Goal: Download file/media

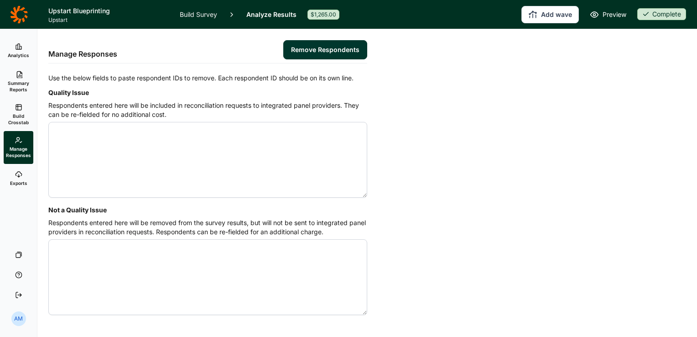
click at [202, 15] on link "Build Survey" at bounding box center [198, 14] width 37 height 29
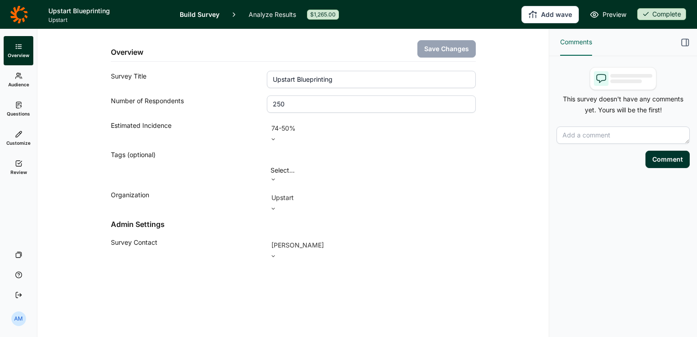
click at [16, 82] on span "Audience" at bounding box center [18, 84] width 21 height 6
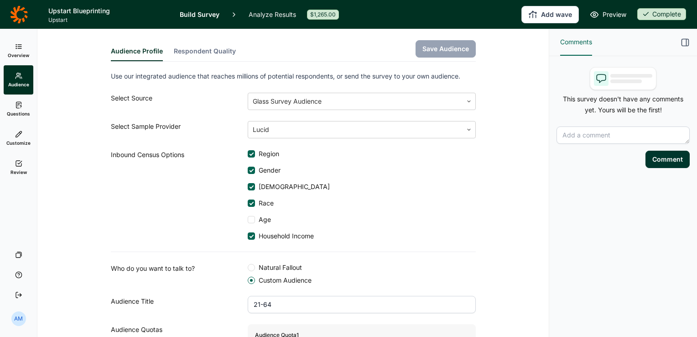
click at [270, 15] on link "Analyze Results" at bounding box center [272, 14] width 47 height 29
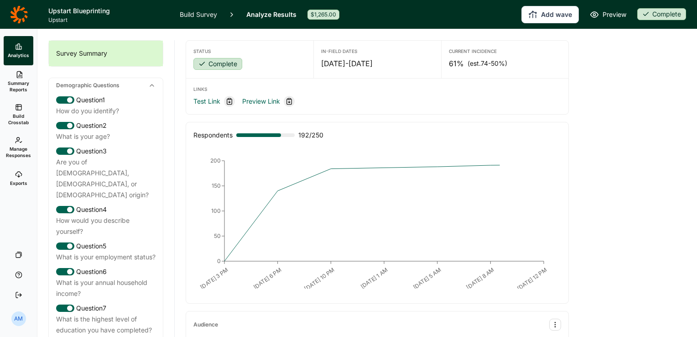
click at [22, 80] on span "Summary Reports" at bounding box center [18, 86] width 22 height 13
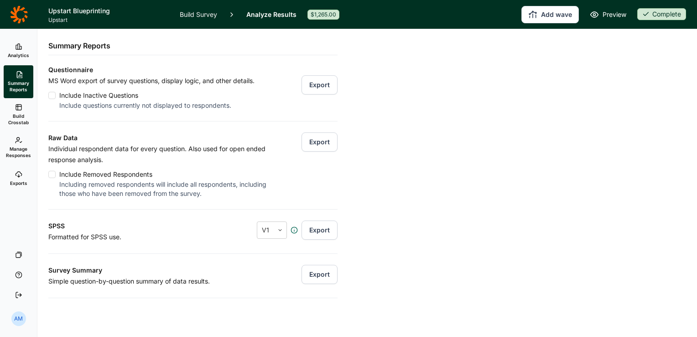
click at [21, 41] on link "Analytics" at bounding box center [19, 50] width 30 height 29
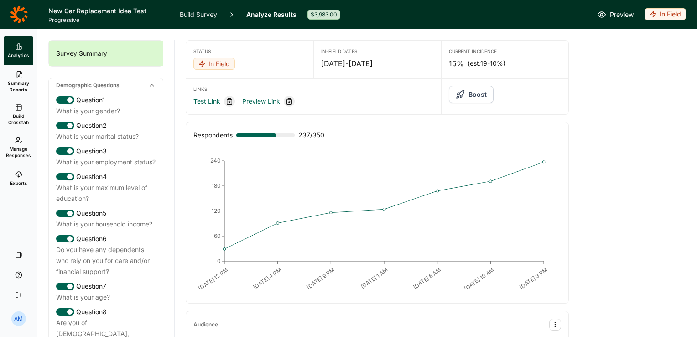
click at [24, 83] on span "Summary Reports" at bounding box center [18, 86] width 22 height 13
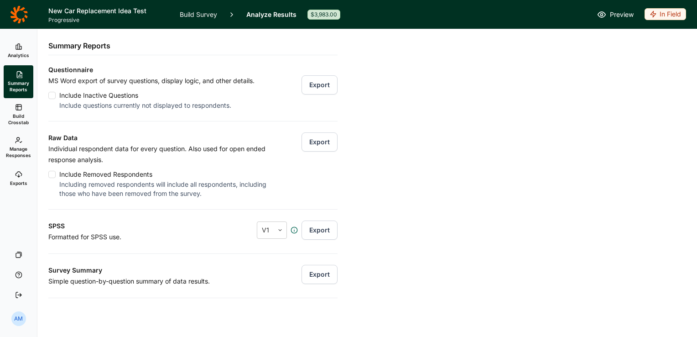
click at [327, 141] on button "Export" at bounding box center [319, 141] width 36 height 19
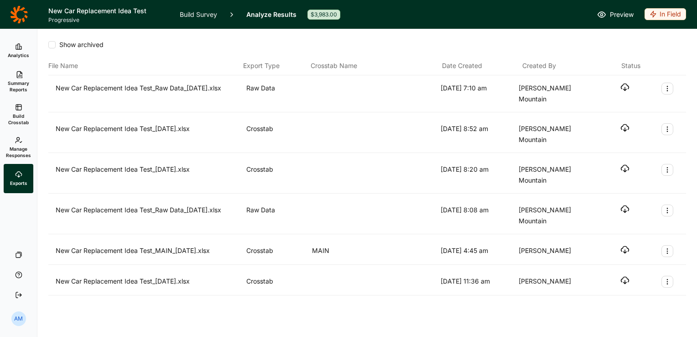
click at [628, 89] on icon "button" at bounding box center [624, 87] width 9 height 9
click at [403, 58] on div "File Name Export Type Crosstab Name Date Created Created By Status" at bounding box center [367, 66] width 638 height 19
click at [21, 121] on span "Build Crosstab" at bounding box center [18, 119] width 22 height 13
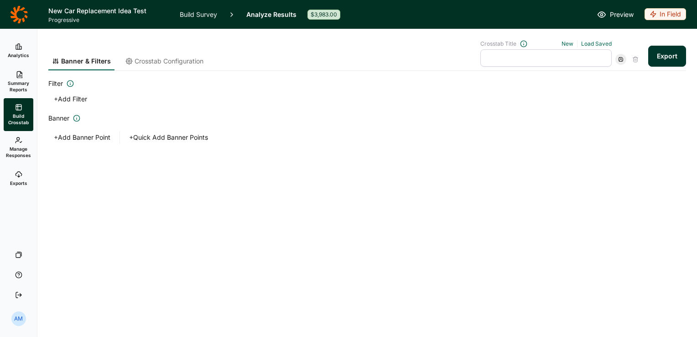
click at [659, 53] on button "Export" at bounding box center [667, 56] width 38 height 21
click at [613, 312] on link "download your file here" at bounding box center [613, 310] width 72 height 7
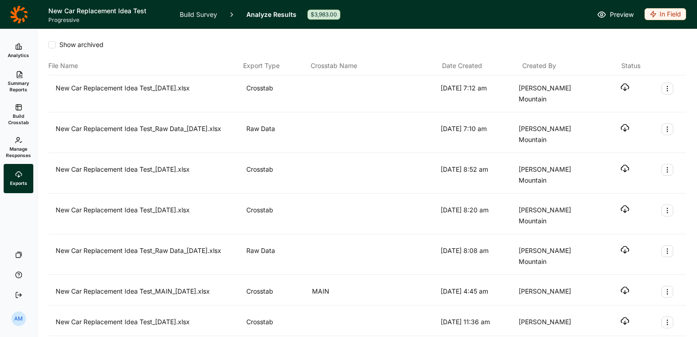
click at [627, 86] on icon "button" at bounding box center [624, 87] width 9 height 9
